Goal: Information Seeking & Learning: Learn about a topic

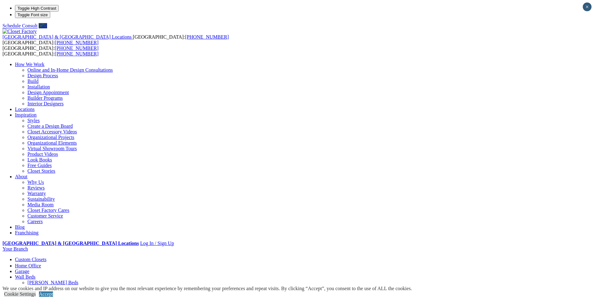
click at [41, 263] on link "Home Office" at bounding box center [28, 265] width 26 height 5
click at [53, 292] on link "Accept" at bounding box center [46, 294] width 14 height 5
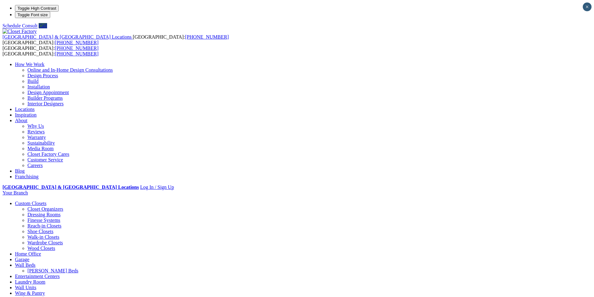
click at [36, 285] on link "Wall Units" at bounding box center [25, 287] width 21 height 5
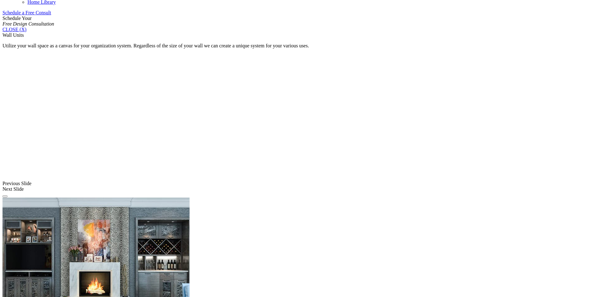
scroll to position [530, 0]
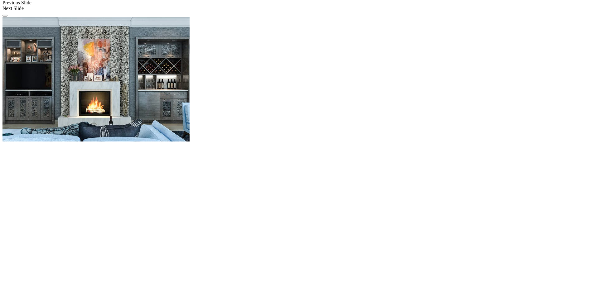
scroll to position [593, 0]
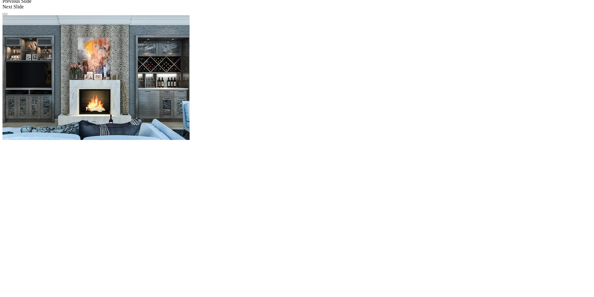
scroll to position [437, 0]
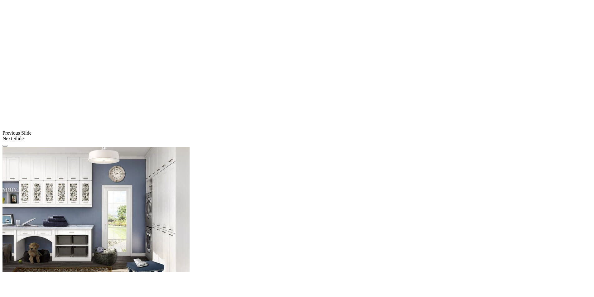
scroll to position [468, 0]
